Goal: Find specific page/section: Find specific page/section

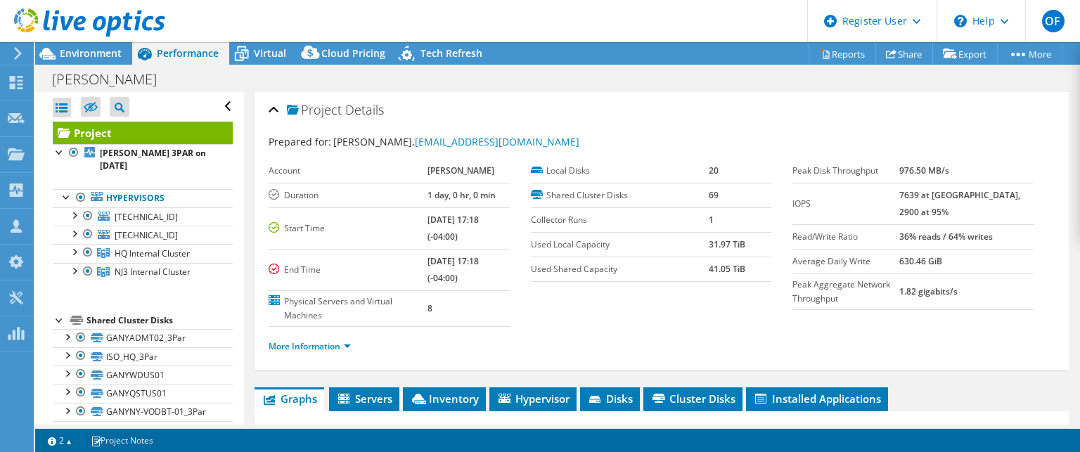
select select "USD"
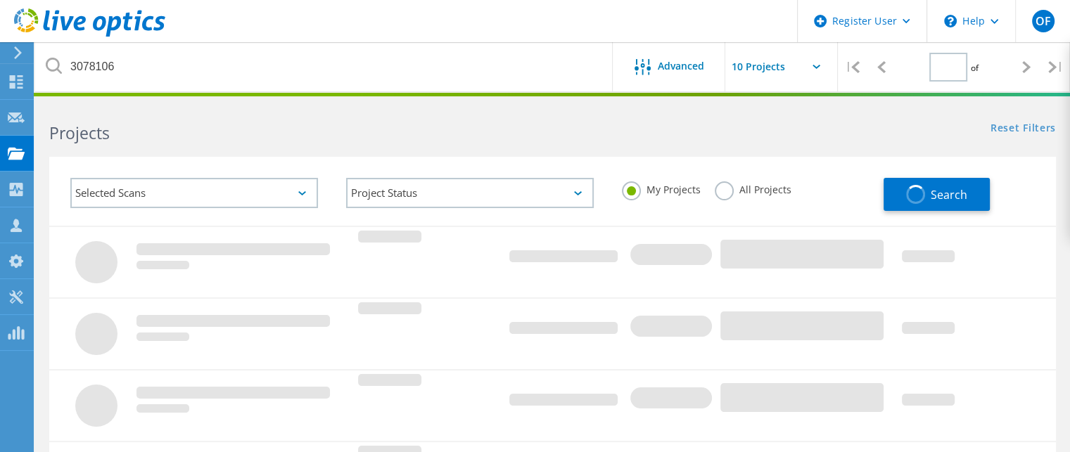
type input "1"
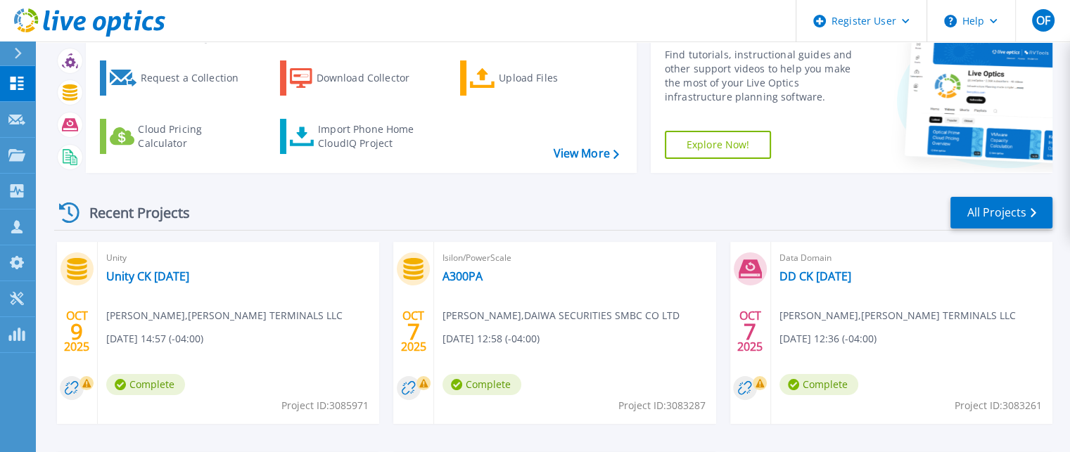
scroll to position [45, 0]
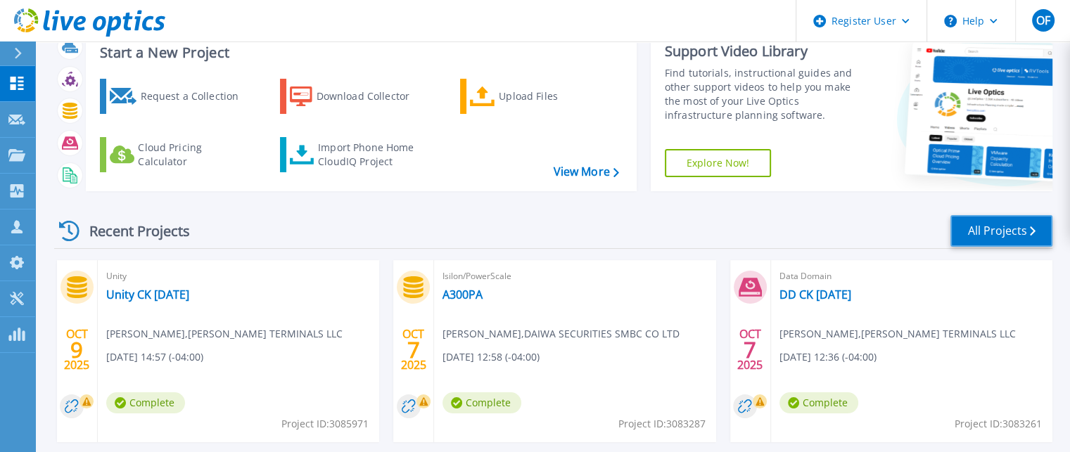
click at [1001, 234] on link "All Projects" at bounding box center [1001, 231] width 102 height 32
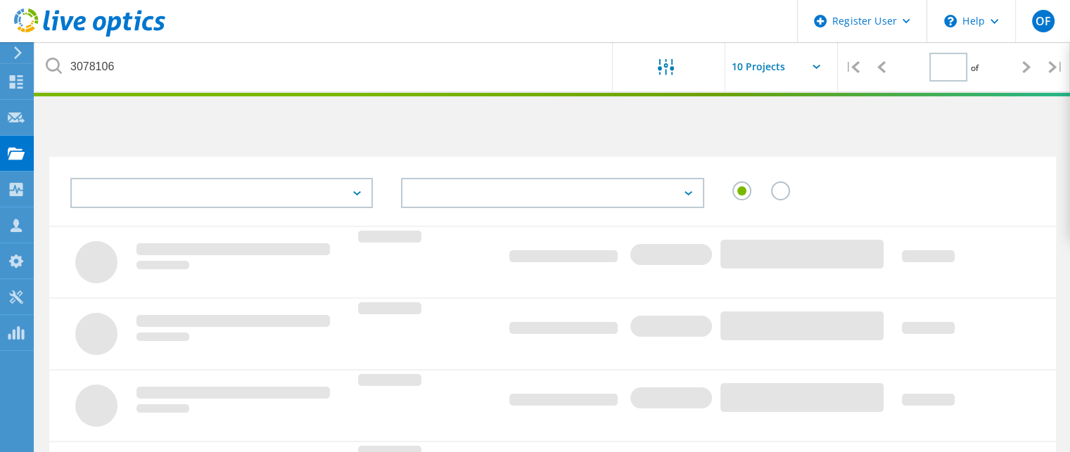
type input "1"
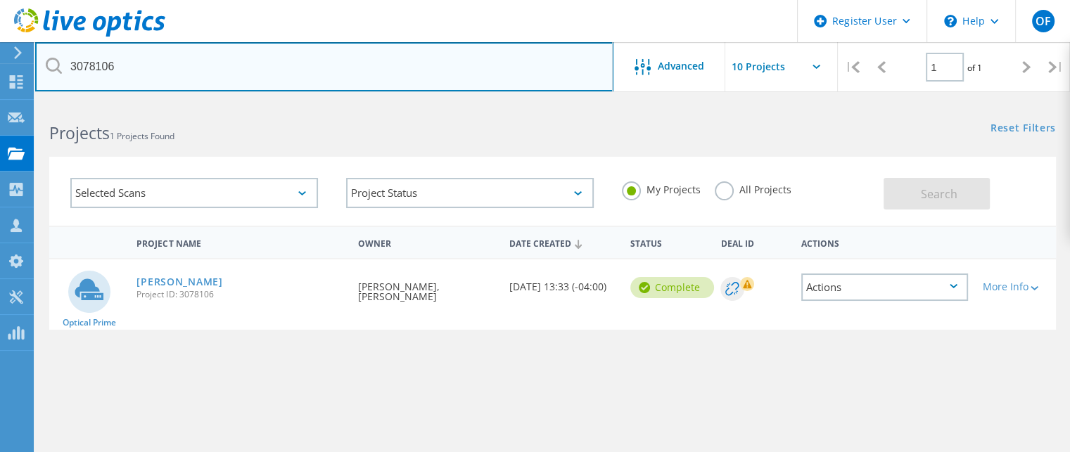
drag, startPoint x: 110, startPoint y: 54, endPoint x: 0, endPoint y: 41, distance: 110.4
click at [0, 102] on div "Register User \n Help Explore Helpful Articles Contact Support OF Dell User Oba…" at bounding box center [535, 375] width 1070 height 546
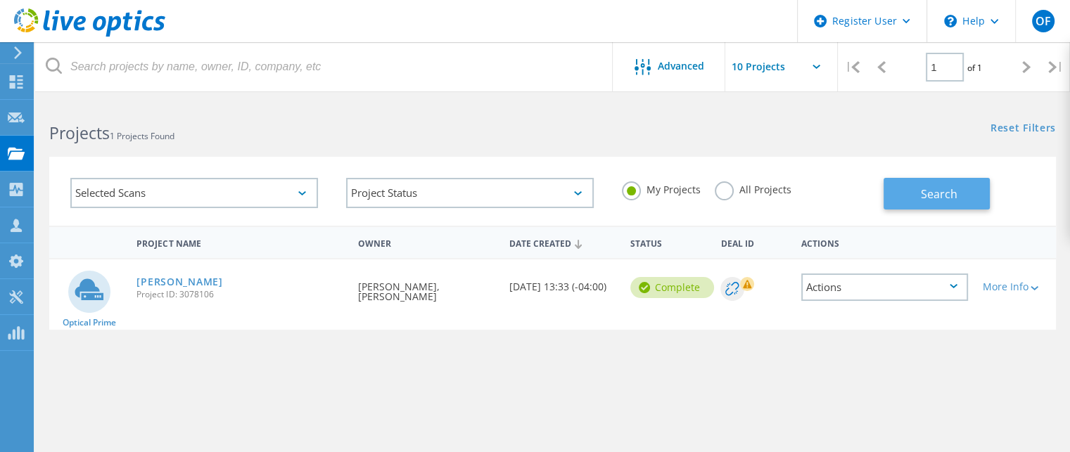
click at [975, 188] on button "Search" at bounding box center [936, 194] width 106 height 32
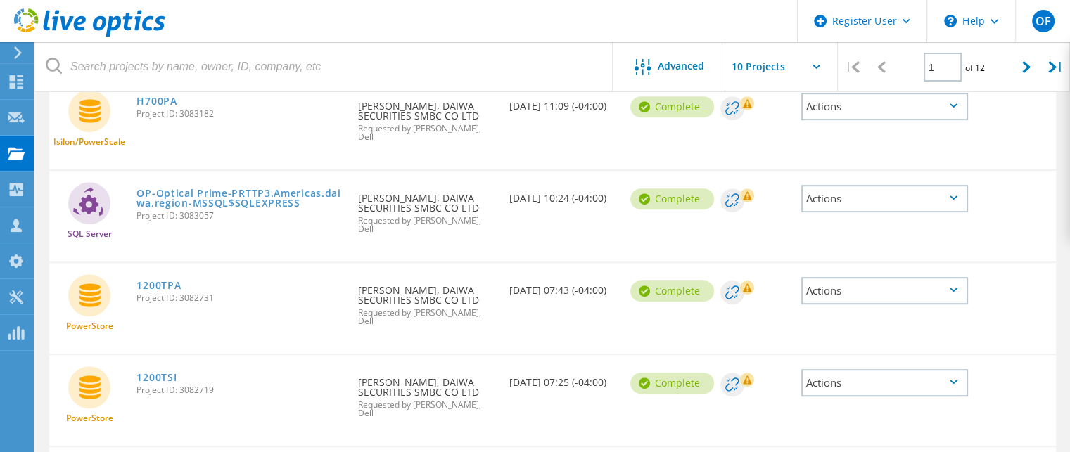
scroll to position [729, 0]
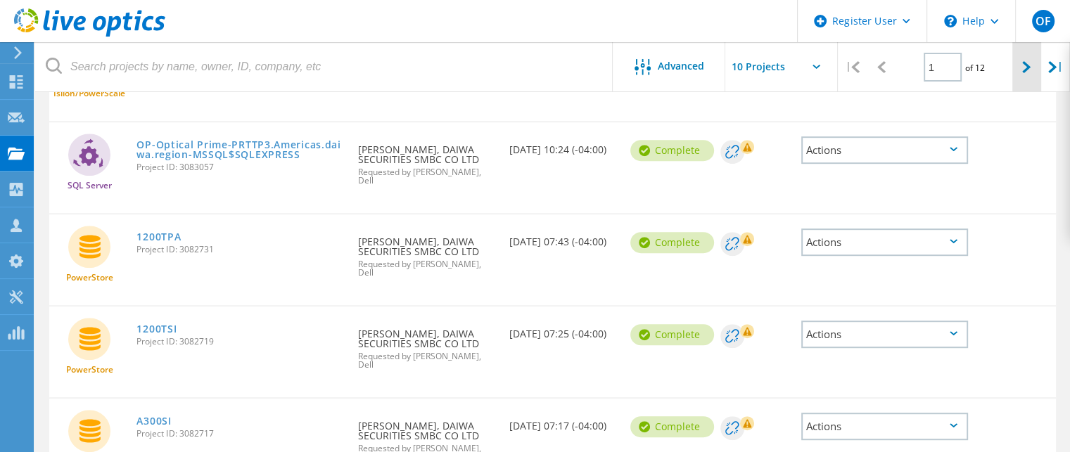
click at [1025, 68] on icon at bounding box center [1026, 67] width 8 height 12
type input "2"
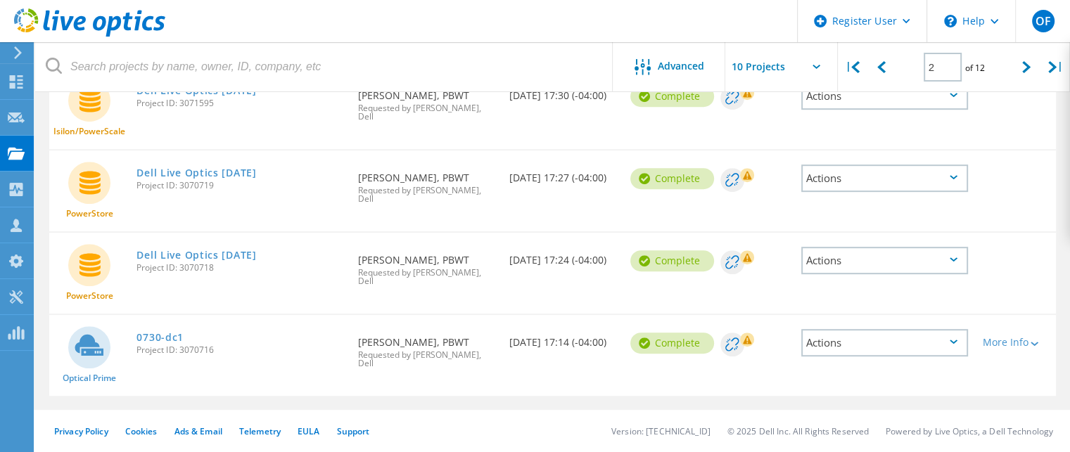
scroll to position [603, 0]
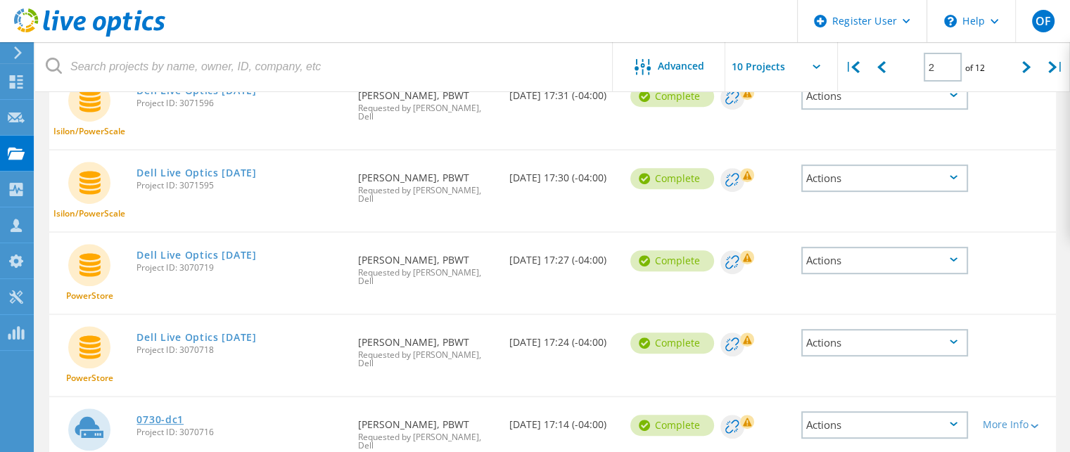
click at [147, 415] on link "0730-dc1" at bounding box center [159, 420] width 47 height 10
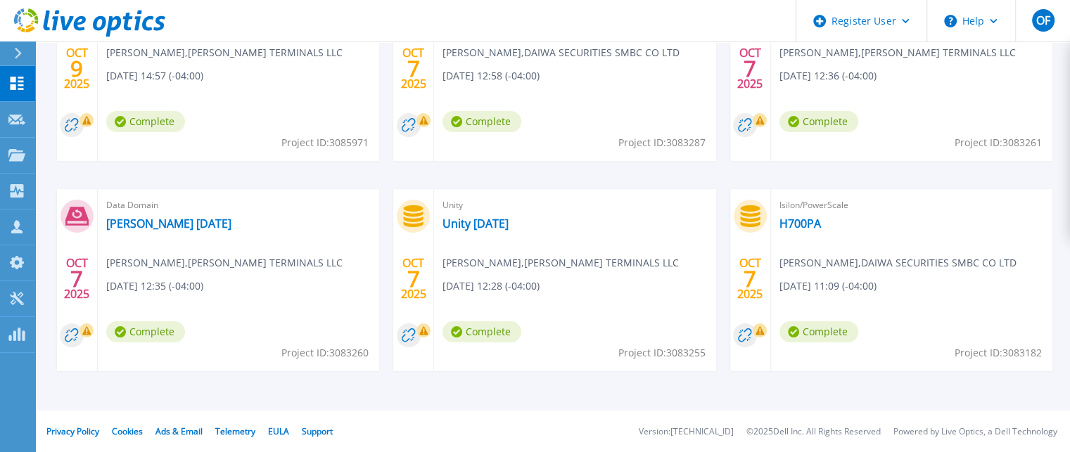
scroll to position [186, 0]
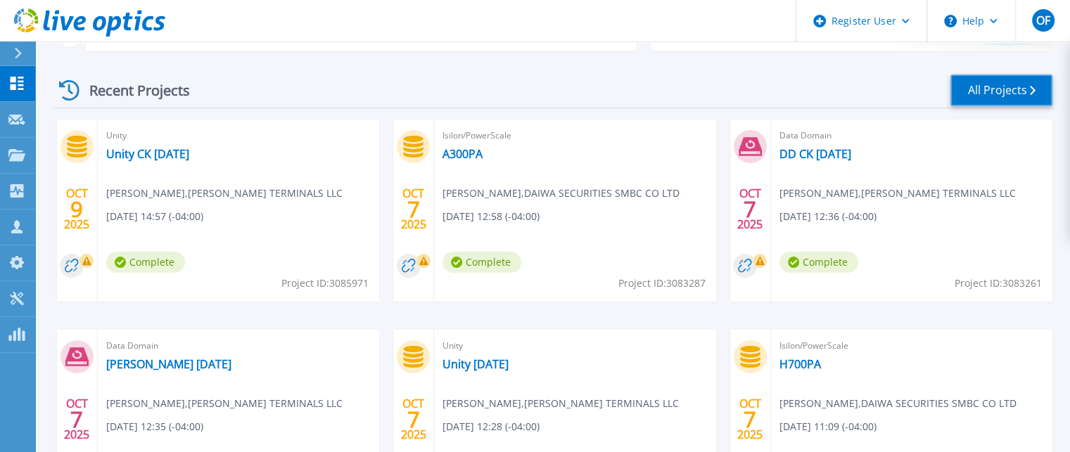
drag, startPoint x: 996, startPoint y: 87, endPoint x: 980, endPoint y: 105, distance: 24.4
click at [996, 87] on link "All Projects" at bounding box center [1001, 91] width 102 height 32
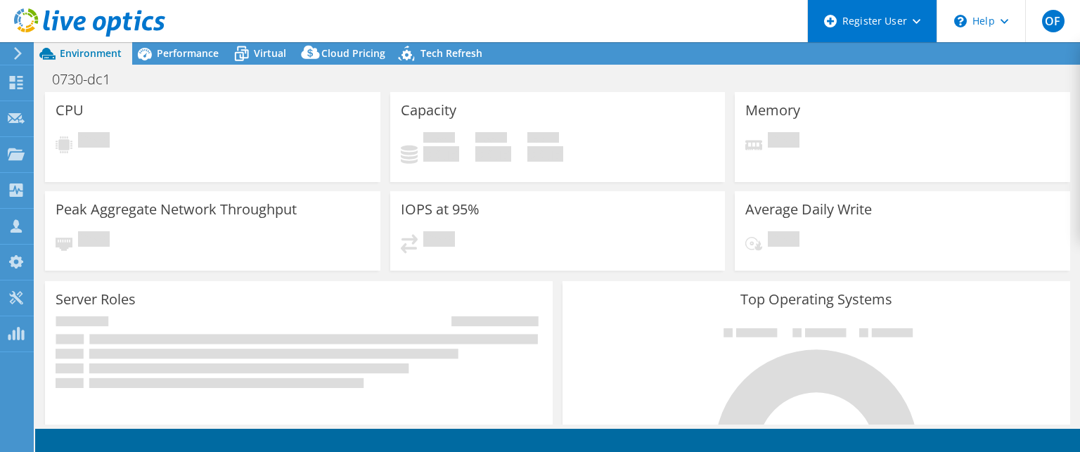
select select "USD"
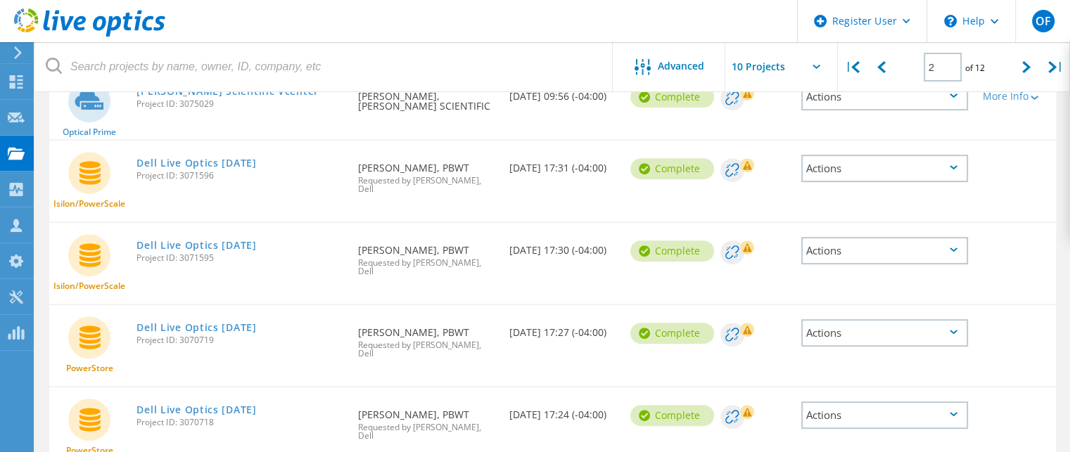
scroll to position [603, 0]
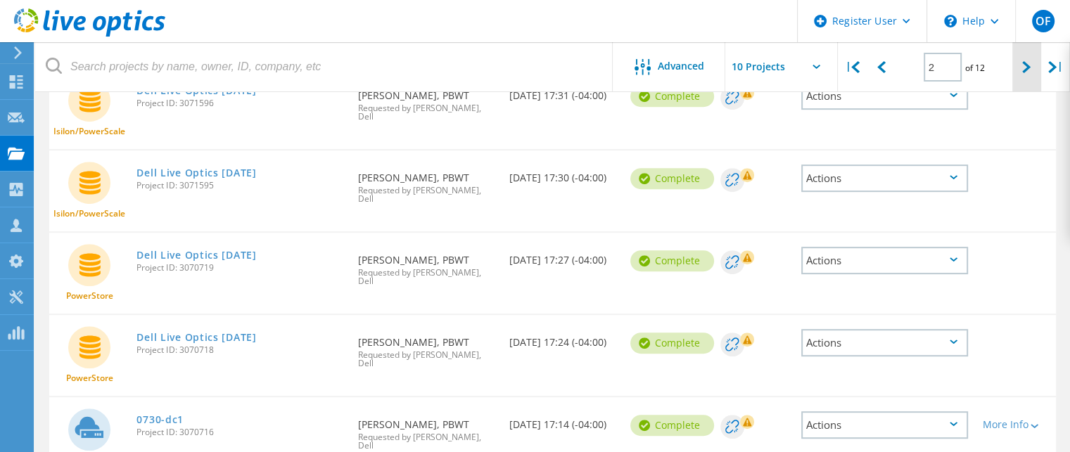
click at [1028, 64] on icon at bounding box center [1026, 67] width 8 height 12
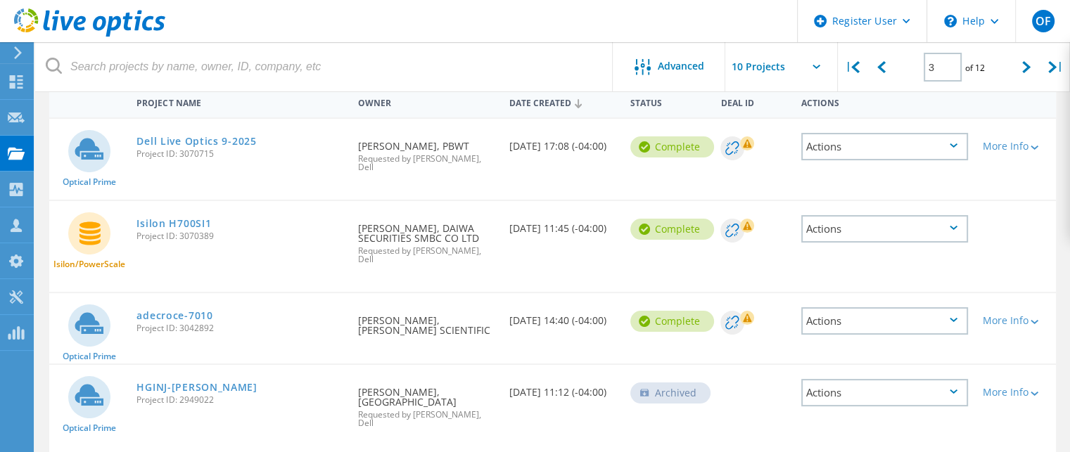
scroll to position [0, 0]
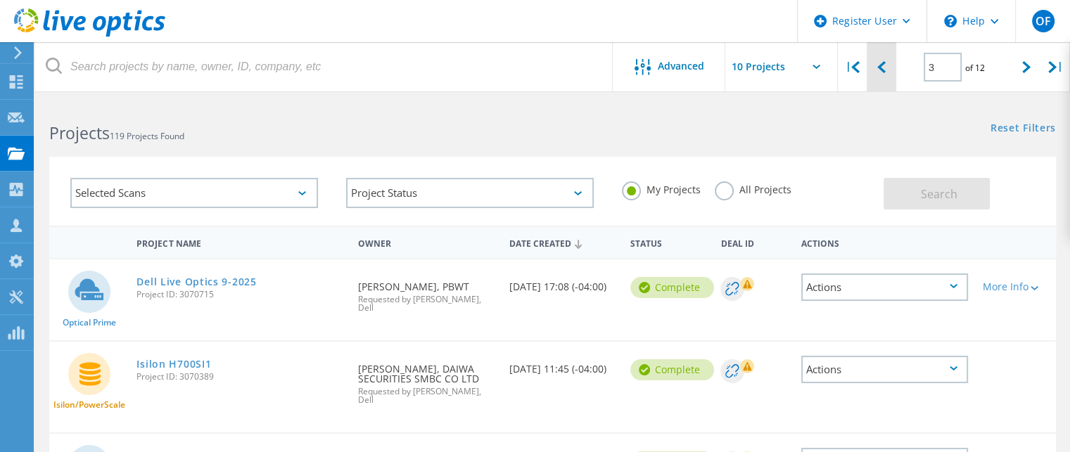
click at [878, 70] on icon at bounding box center [881, 67] width 8 height 12
type input "2"
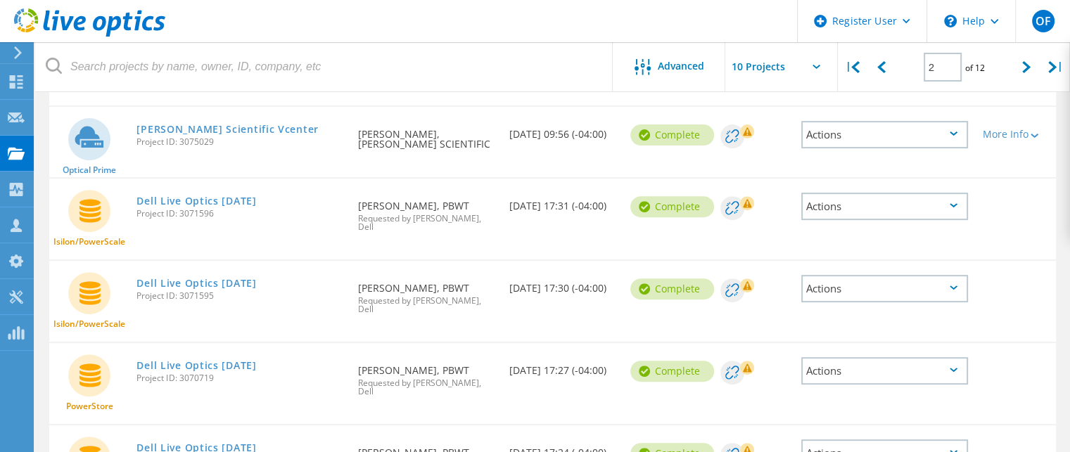
scroll to position [603, 0]
